Goal: Task Accomplishment & Management: Use online tool/utility

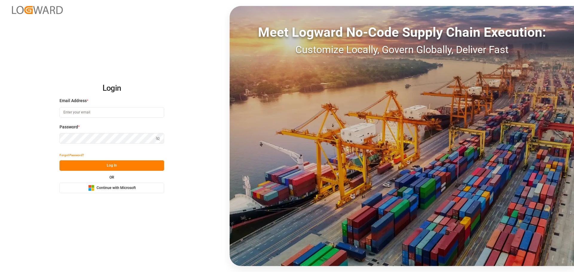
click at [112, 185] on div "Microsoft Logo Continue with Microsoft" at bounding box center [112, 188] width 48 height 6
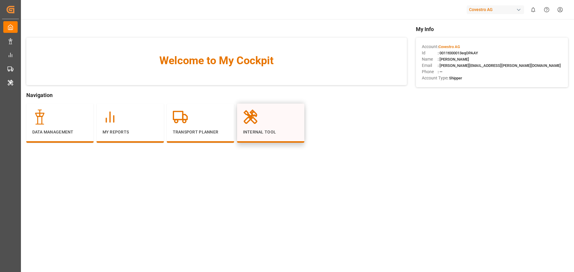
click at [270, 111] on div at bounding box center [270, 117] width 55 height 15
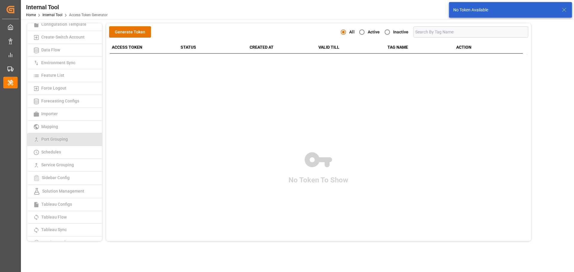
scroll to position [103, 0]
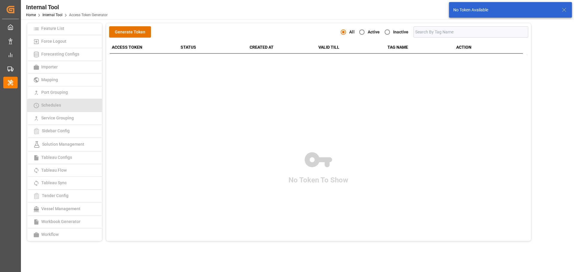
click at [62, 106] on span "Schedules" at bounding box center [50, 105] width 23 height 5
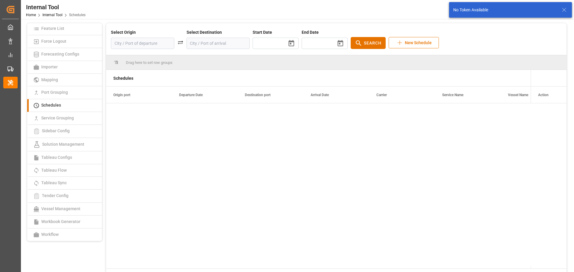
type input "[DATE]"
click at [143, 42] on input at bounding box center [142, 43] width 63 height 11
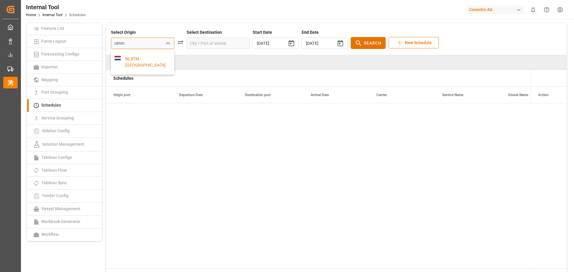
click at [136, 59] on div "NLRTM - [GEOGRAPHIC_DATA]" at bounding box center [146, 62] width 50 height 13
type input "NLRTM - [GEOGRAPHIC_DATA]"
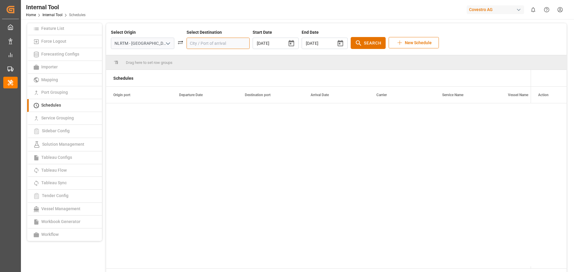
click at [186, 45] on input at bounding box center [217, 43] width 63 height 11
click at [196, 63] on div "THLCH - Laem Chabang" at bounding box center [221, 62] width 50 height 13
type input "THLCH - Laem Chabang"
click at [337, 42] on icon "button" at bounding box center [340, 43] width 7 height 7
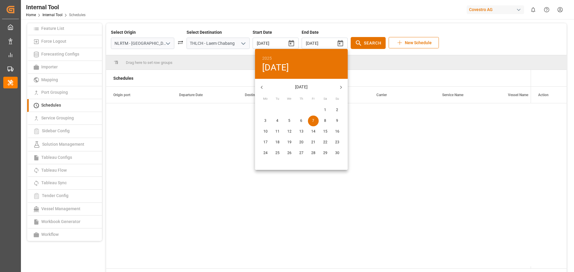
click at [341, 85] on icon "button" at bounding box center [341, 87] width 6 height 6
click at [299, 120] on span "8" at bounding box center [301, 120] width 11 height 5
type input "[DATE]"
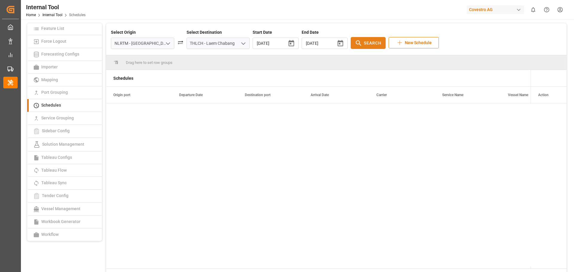
click at [364, 43] on span "Search" at bounding box center [373, 43] width 18 height 6
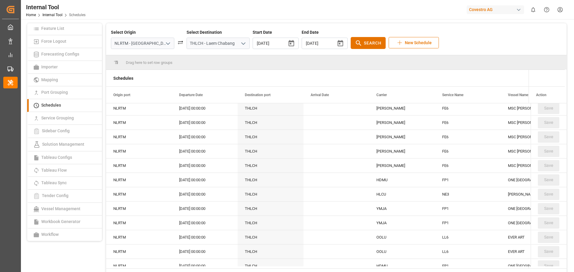
scroll to position [1345, 0]
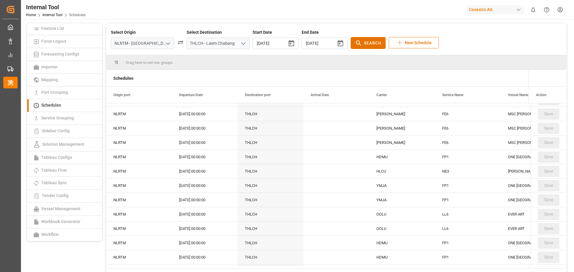
click at [440, 185] on div "FP1" at bounding box center [468, 186] width 66 height 14
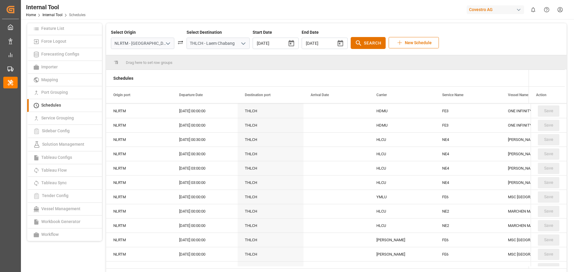
scroll to position [3437, 0]
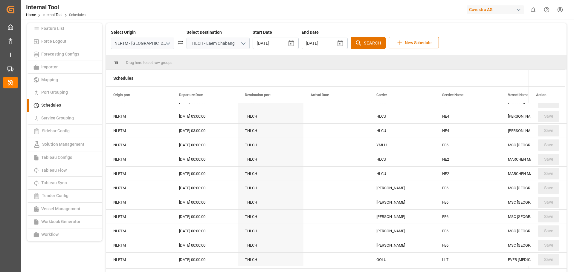
click at [451, 146] on div "FE6" at bounding box center [468, 145] width 66 height 14
click at [381, 146] on div "YMLU" at bounding box center [402, 145] width 66 height 14
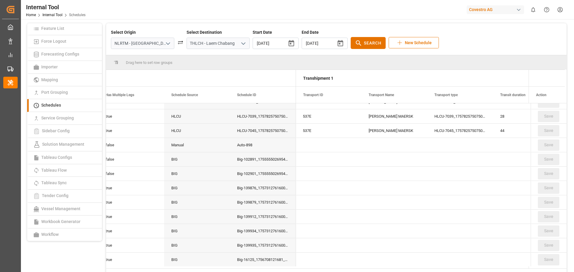
scroll to position [0, 666]
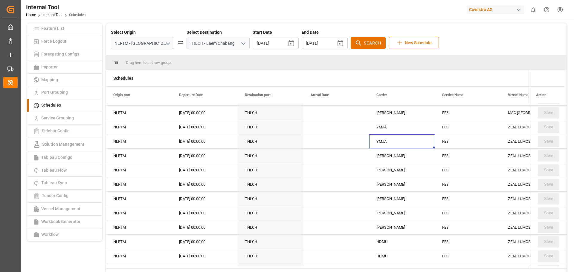
click at [378, 142] on div "YMJA" at bounding box center [402, 141] width 66 height 14
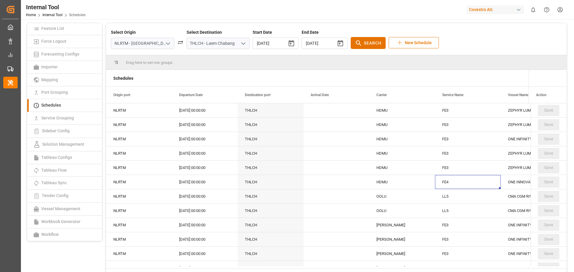
click at [456, 183] on div "FE4" at bounding box center [468, 182] width 66 height 14
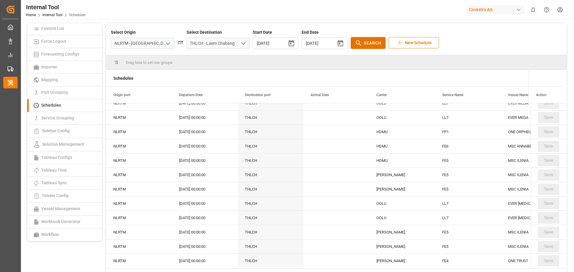
drag, startPoint x: 156, startPoint y: 44, endPoint x: 141, endPoint y: 44, distance: 14.6
click at [141, 44] on div "NLRTM - [GEOGRAPHIC_DATA]" at bounding box center [142, 43] width 63 height 11
drag, startPoint x: 154, startPoint y: 42, endPoint x: 98, endPoint y: 38, distance: 56.1
click at [98, 38] on div "Access Token Generator Admin Template Auto Tracking Co-Ordinates Configuration …" at bounding box center [296, 154] width 543 height 262
click at [131, 61] on div "DEHAM - [GEOGRAPHIC_DATA]" at bounding box center [146, 62] width 50 height 13
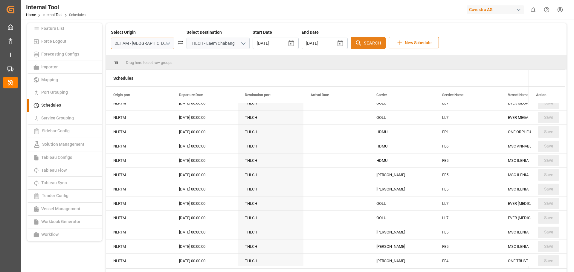
type input "DEHAM - [GEOGRAPHIC_DATA]"
click at [351, 39] on button "Search" at bounding box center [368, 43] width 35 height 12
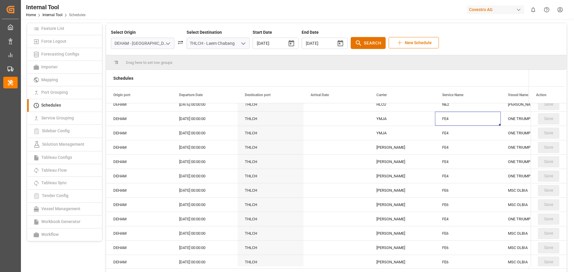
drag, startPoint x: 448, startPoint y: 120, endPoint x: 449, endPoint y: 138, distance: 18.3
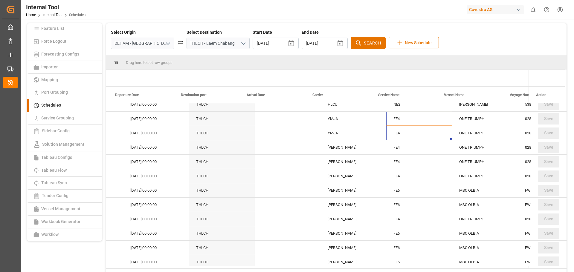
scroll to position [0, 115]
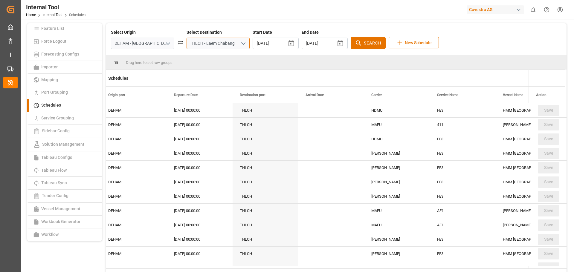
click at [223, 43] on input "THLCH - Laem Chabang" at bounding box center [217, 43] width 63 height 11
drag, startPoint x: 221, startPoint y: 43, endPoint x: 157, endPoint y: 41, distance: 64.0
click at [157, 41] on div "Select Origin DEHAM - [GEOGRAPHIC_DATA] Select Destination THLCH - Laem Chabang…" at bounding box center [336, 39] width 451 height 20
type input "g"
click at [202, 60] on div "JPNGO - [GEOGRAPHIC_DATA], [GEOGRAPHIC_DATA]" at bounding box center [218, 69] width 56 height 19
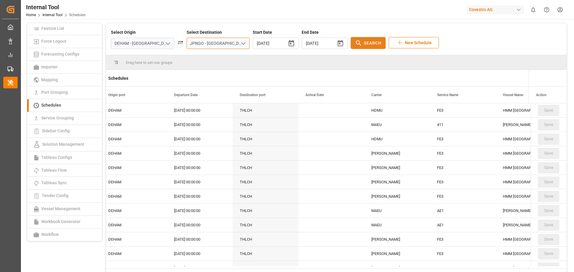
type input "JPNGO - [GEOGRAPHIC_DATA], [GEOGRAPHIC_DATA]"
click at [364, 45] on span "Search" at bounding box center [373, 43] width 18 height 6
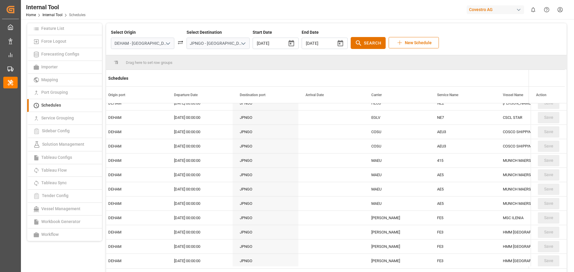
scroll to position [1405, 0]
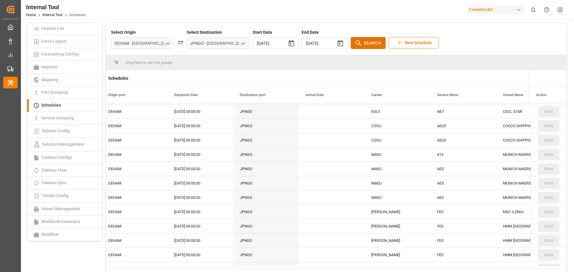
click at [437, 169] on div "AE5" at bounding box center [463, 169] width 66 height 14
click at [149, 44] on input "DEHAM - [GEOGRAPHIC_DATA]" at bounding box center [142, 43] width 63 height 11
drag, startPoint x: 153, startPoint y: 44, endPoint x: 97, endPoint y: 43, distance: 56.2
click at [97, 43] on div "Access Token Generator Admin Template Auto Tracking Co-Ordinates Configuration …" at bounding box center [296, 154] width 543 height 262
click at [137, 55] on div "NLRTM - [GEOGRAPHIC_DATA]" at bounding box center [142, 62] width 63 height 25
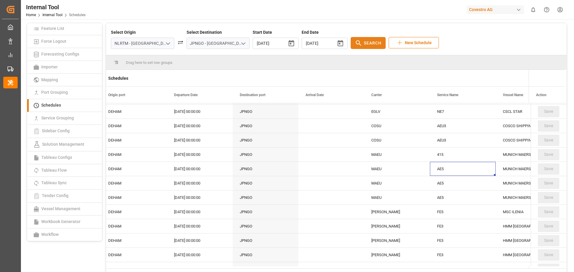
click at [364, 46] on span "Search" at bounding box center [373, 43] width 18 height 6
click at [435, 184] on div "AE5" at bounding box center [463, 183] width 66 height 14
click at [441, 198] on div "AE5" at bounding box center [463, 198] width 66 height 14
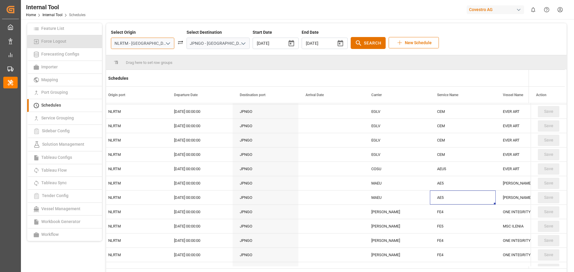
drag, startPoint x: 154, startPoint y: 39, endPoint x: 91, endPoint y: 44, distance: 62.9
click at [91, 44] on div "Access Token Generator Admin Template Auto Tracking Co-Ordinates Configuration …" at bounding box center [296, 154] width 543 height 262
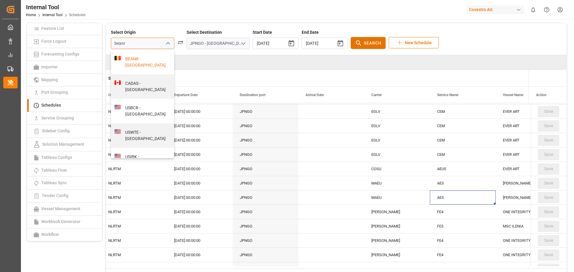
click at [143, 65] on div "BEANR - [GEOGRAPHIC_DATA]" at bounding box center [146, 62] width 50 height 13
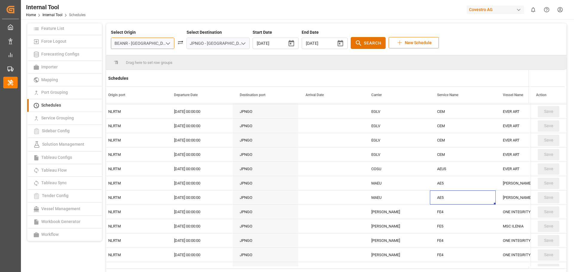
type input "BEANR - [GEOGRAPHIC_DATA]"
click at [238, 43] on button "open menu" at bounding box center [242, 43] width 9 height 9
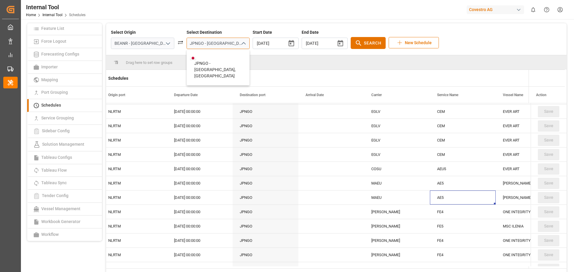
drag, startPoint x: 182, startPoint y: 44, endPoint x: 283, endPoint y: 42, distance: 100.4
click at [282, 42] on div "Select Origin BEANR - [GEOGRAPHIC_DATA] Select Destination [GEOGRAPHIC_DATA] - …" at bounding box center [336, 39] width 451 height 20
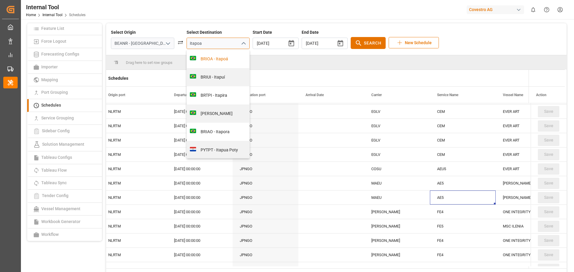
click at [211, 56] on div "BRIOA - Itapoá" at bounding box center [221, 59] width 50 height 6
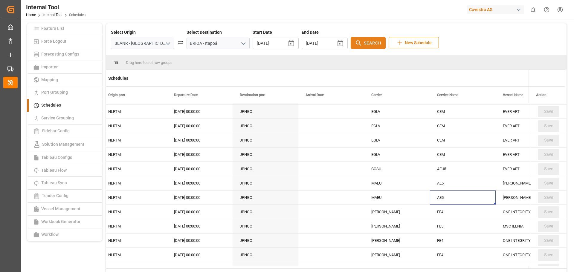
click at [364, 41] on span "Search" at bounding box center [373, 43] width 18 height 6
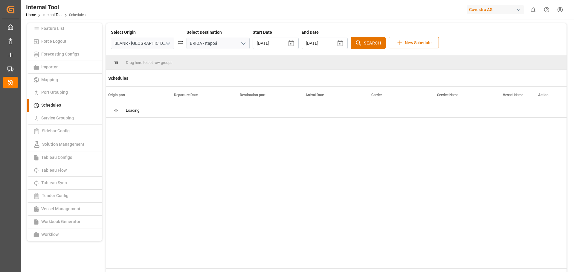
scroll to position [0, 0]
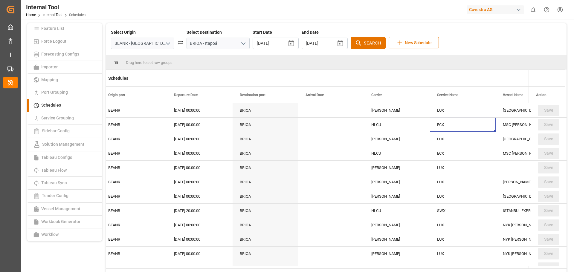
click at [438, 126] on div "ECX" at bounding box center [463, 125] width 66 height 14
drag, startPoint x: 146, startPoint y: 120, endPoint x: 427, endPoint y: 118, distance: 281.2
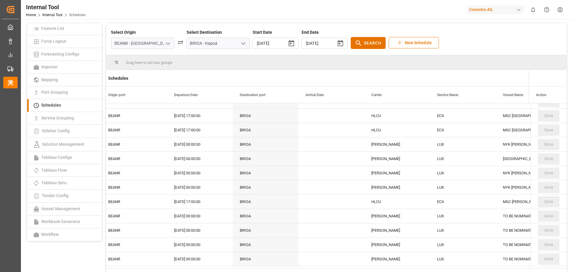
scroll to position [1001, 0]
drag, startPoint x: 128, startPoint y: 199, endPoint x: 442, endPoint y: 193, distance: 313.8
click at [213, 44] on input "BRIOA - Itapoá" at bounding box center [217, 43] width 63 height 11
click at [168, 44] on div "Select Origin BEANR - [GEOGRAPHIC_DATA] Select Destination BRIOA - Itapoá Start…" at bounding box center [336, 39] width 451 height 20
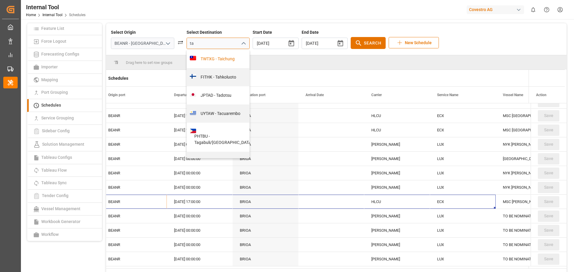
type input "ta"
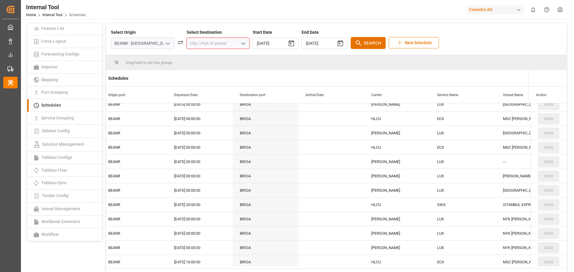
scroll to position [0, 0]
